Goal: Task Accomplishment & Management: Use online tool/utility

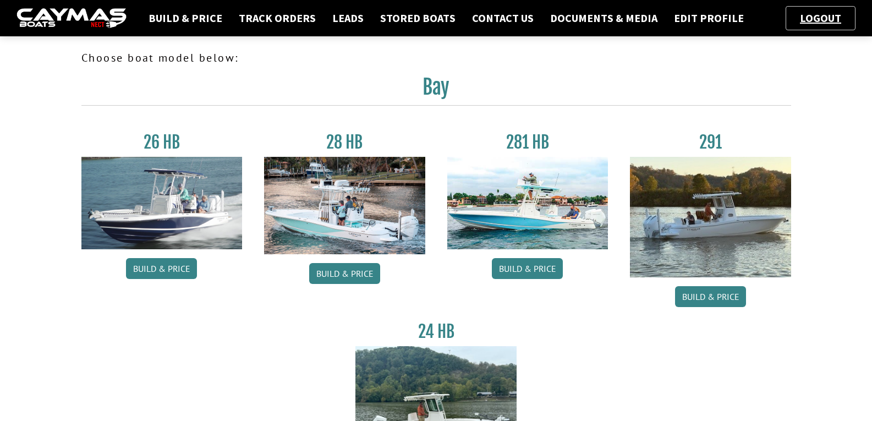
scroll to position [55, 0]
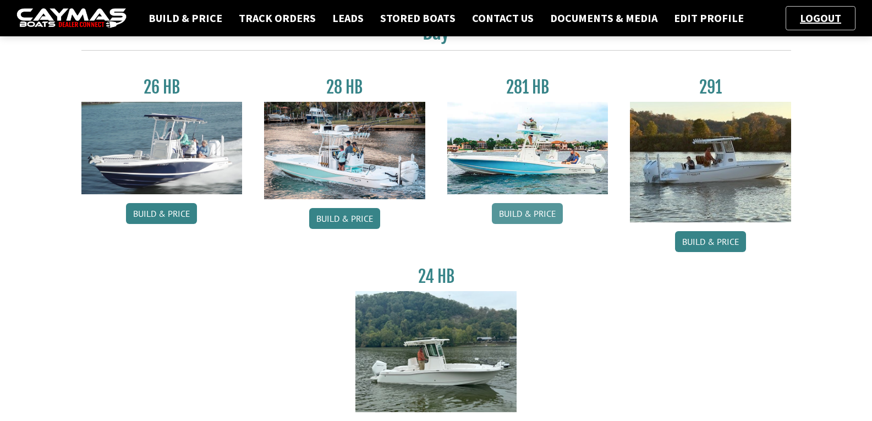
click at [530, 212] on link "Build & Price" at bounding box center [527, 213] width 71 height 21
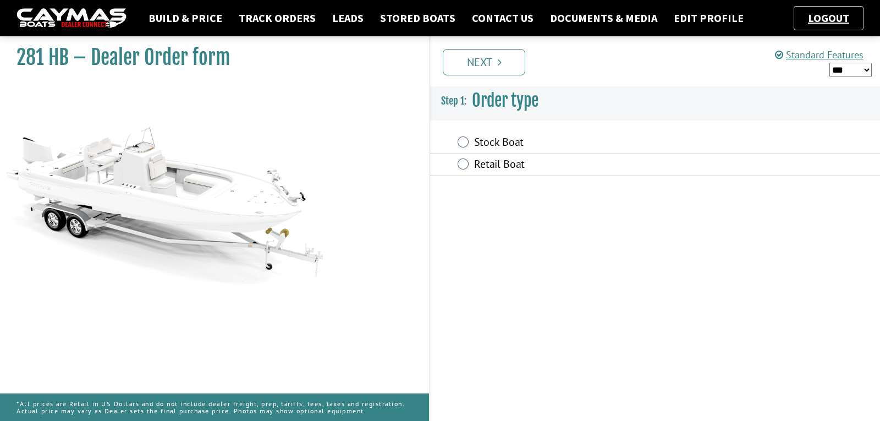
click at [472, 167] on div "Retail Boat" at bounding box center [655, 165] width 450 height 22
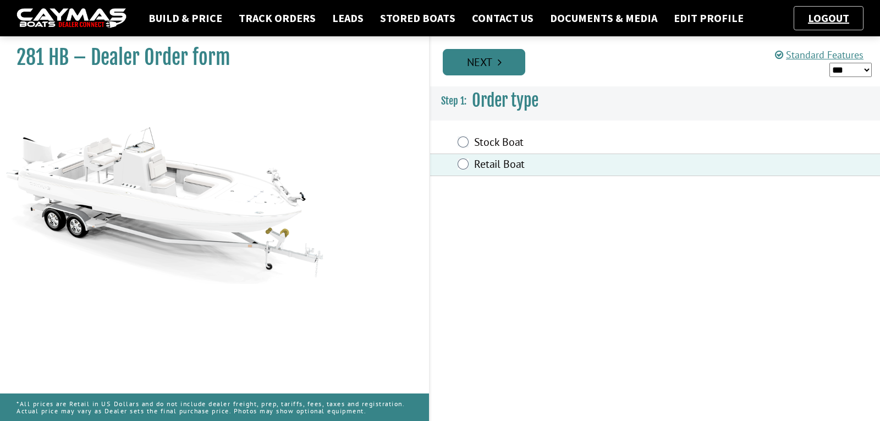
click at [481, 74] on link "Next" at bounding box center [484, 62] width 83 height 26
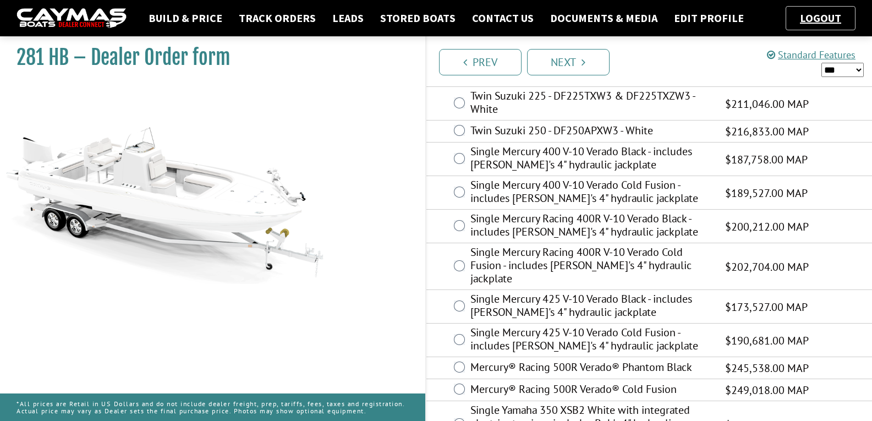
scroll to position [322, 0]
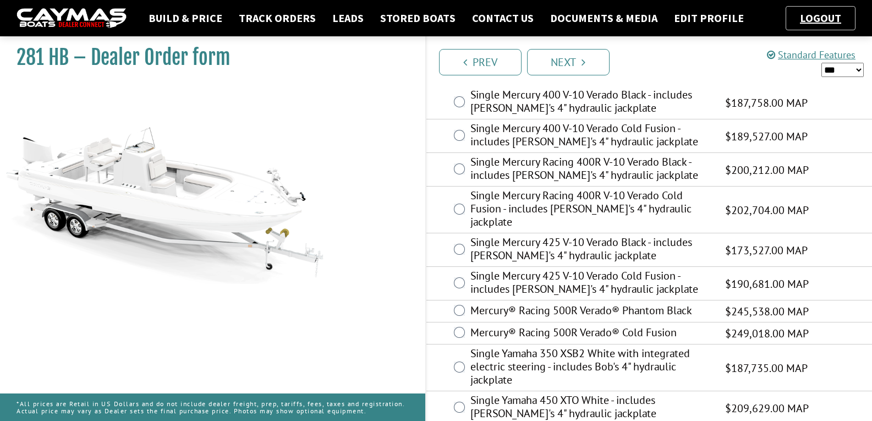
click at [552, 269] on label "Single Mercury 425 V-10 Verado Cold Fusion - includes [PERSON_NAME]'s 4" hydrau…" at bounding box center [590, 283] width 241 height 29
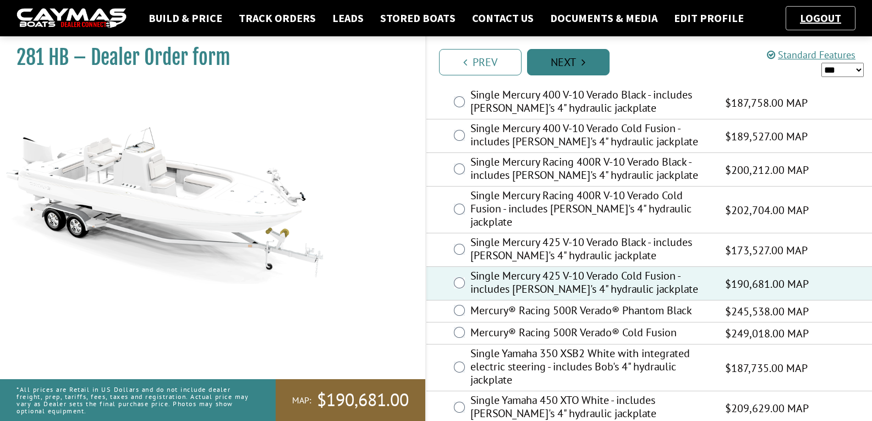
click at [567, 54] on link "Next" at bounding box center [568, 62] width 83 height 26
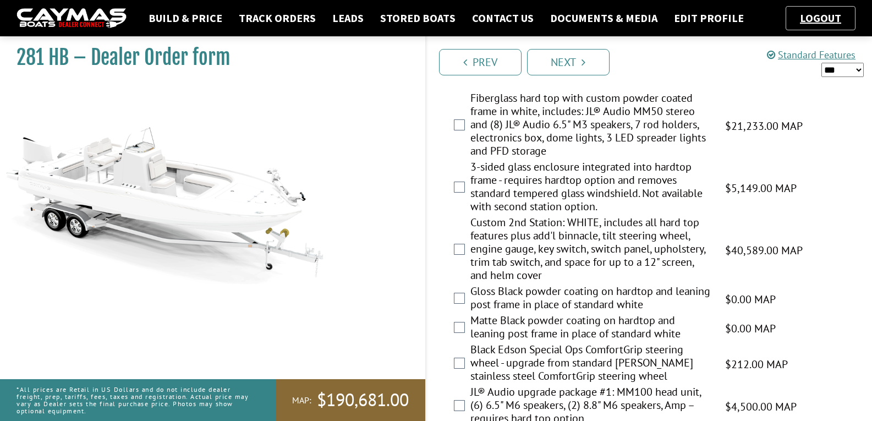
scroll to position [1816, 0]
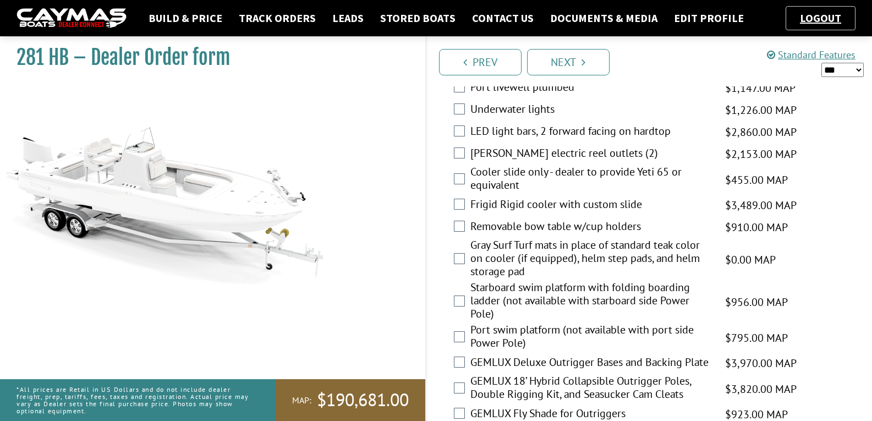
click at [27, 17] on img at bounding box center [72, 18] width 110 height 20
